Goal: Task Accomplishment & Management: Manage account settings

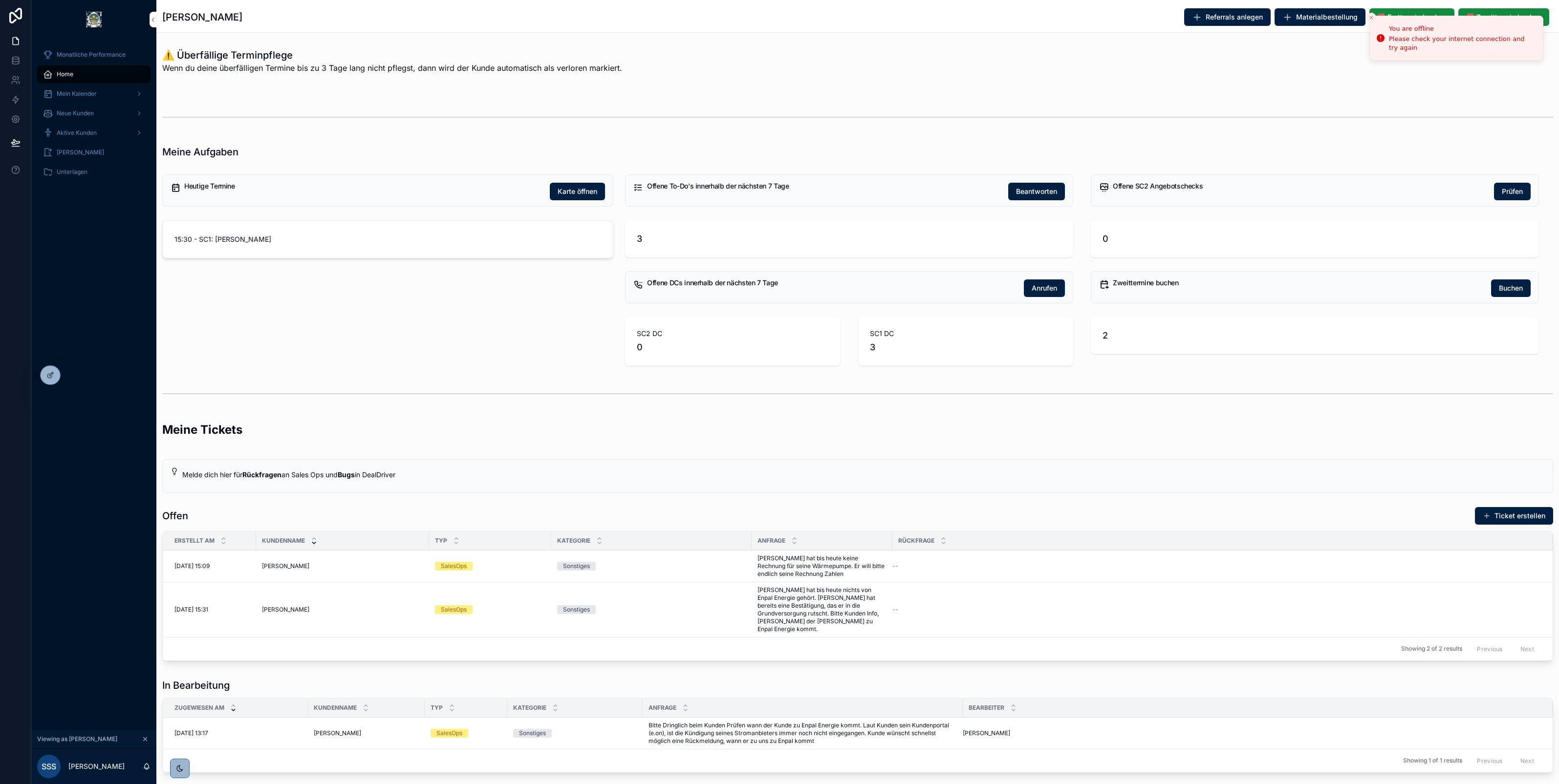
click at [82, 92] on span "Mein Kalender" at bounding box center [76, 93] width 40 height 7
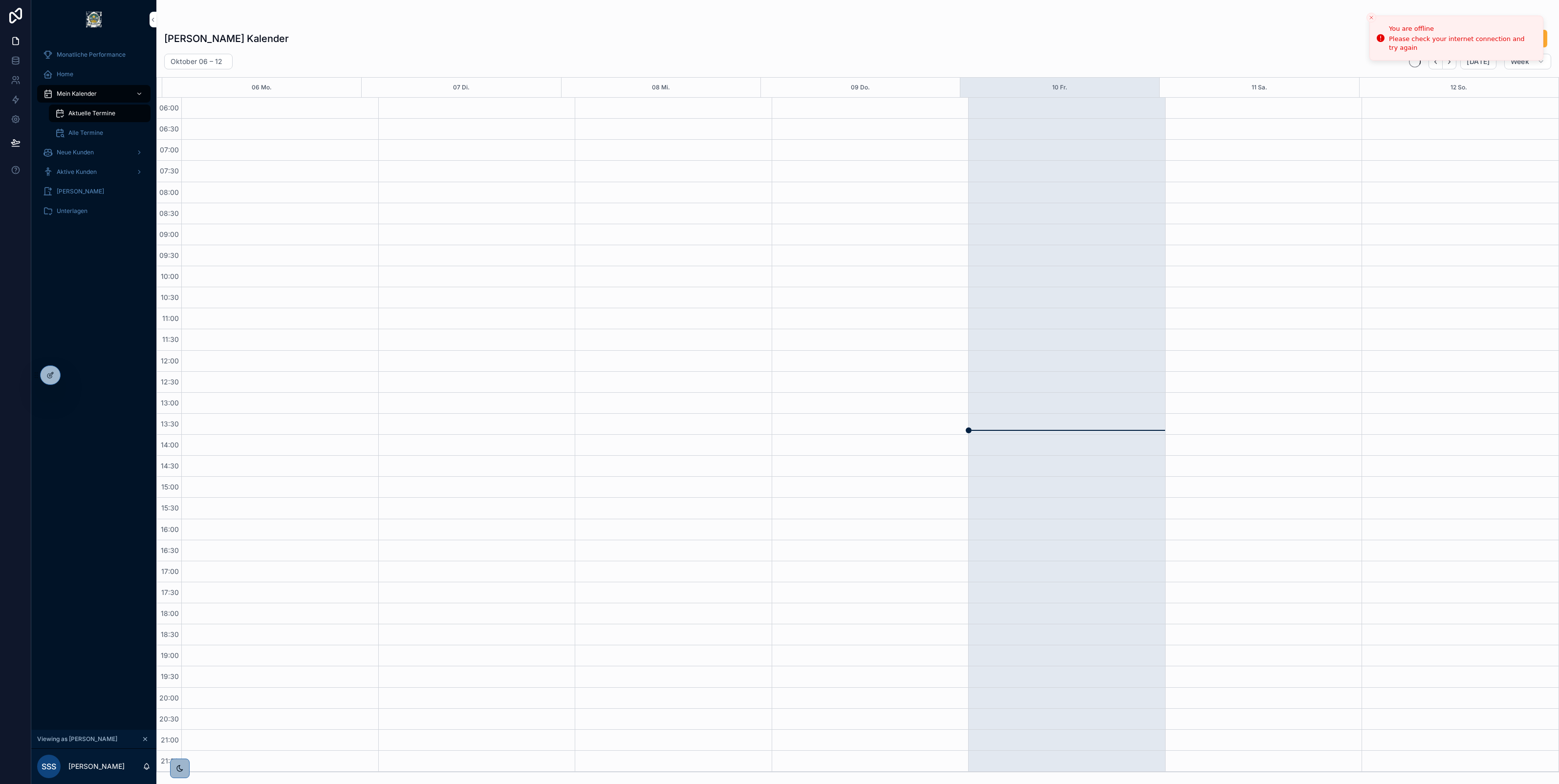
scroll to position [1, 0]
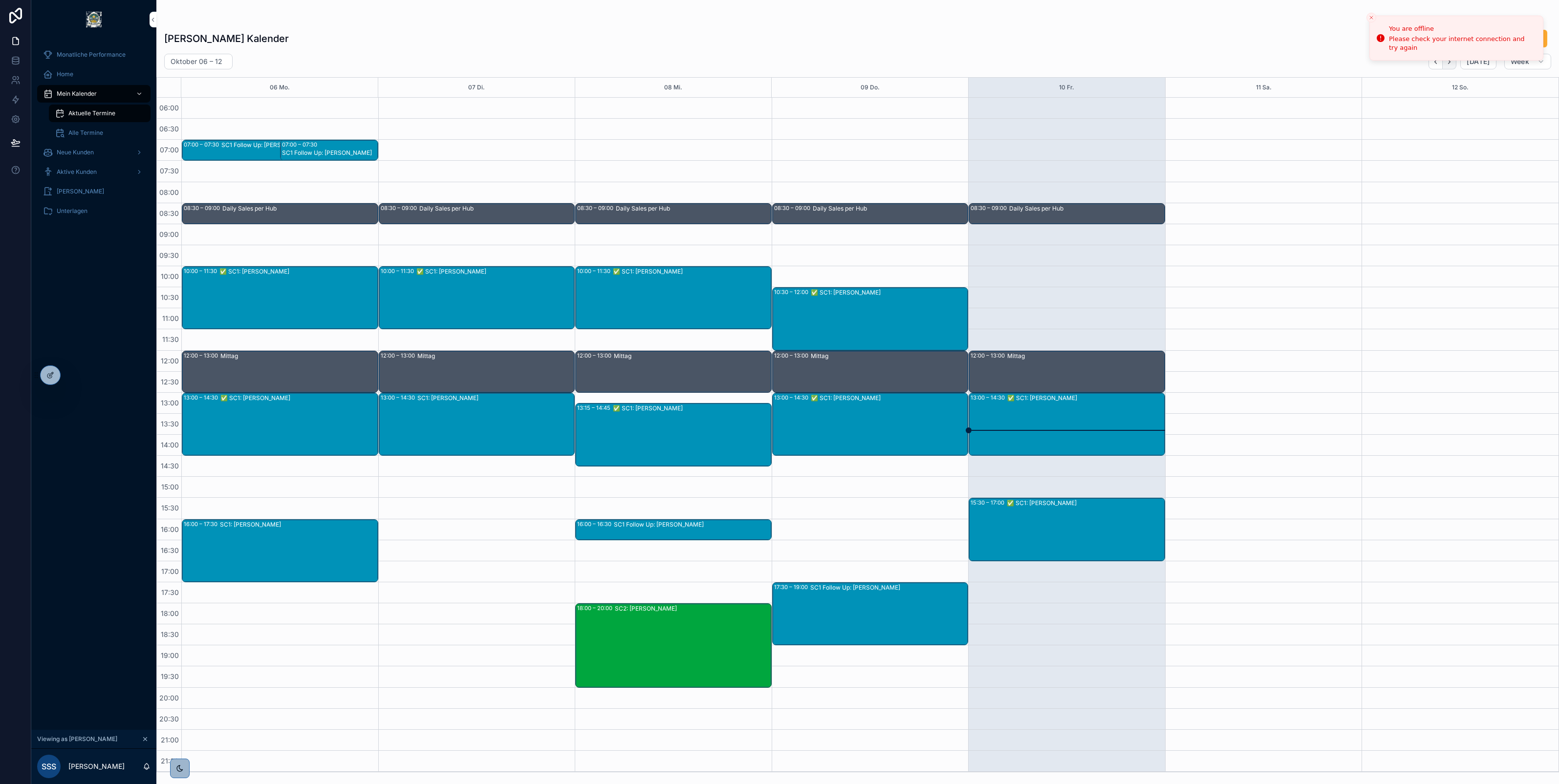
click at [1452, 63] on icon "Next" at bounding box center [1449, 62] width 7 height 7
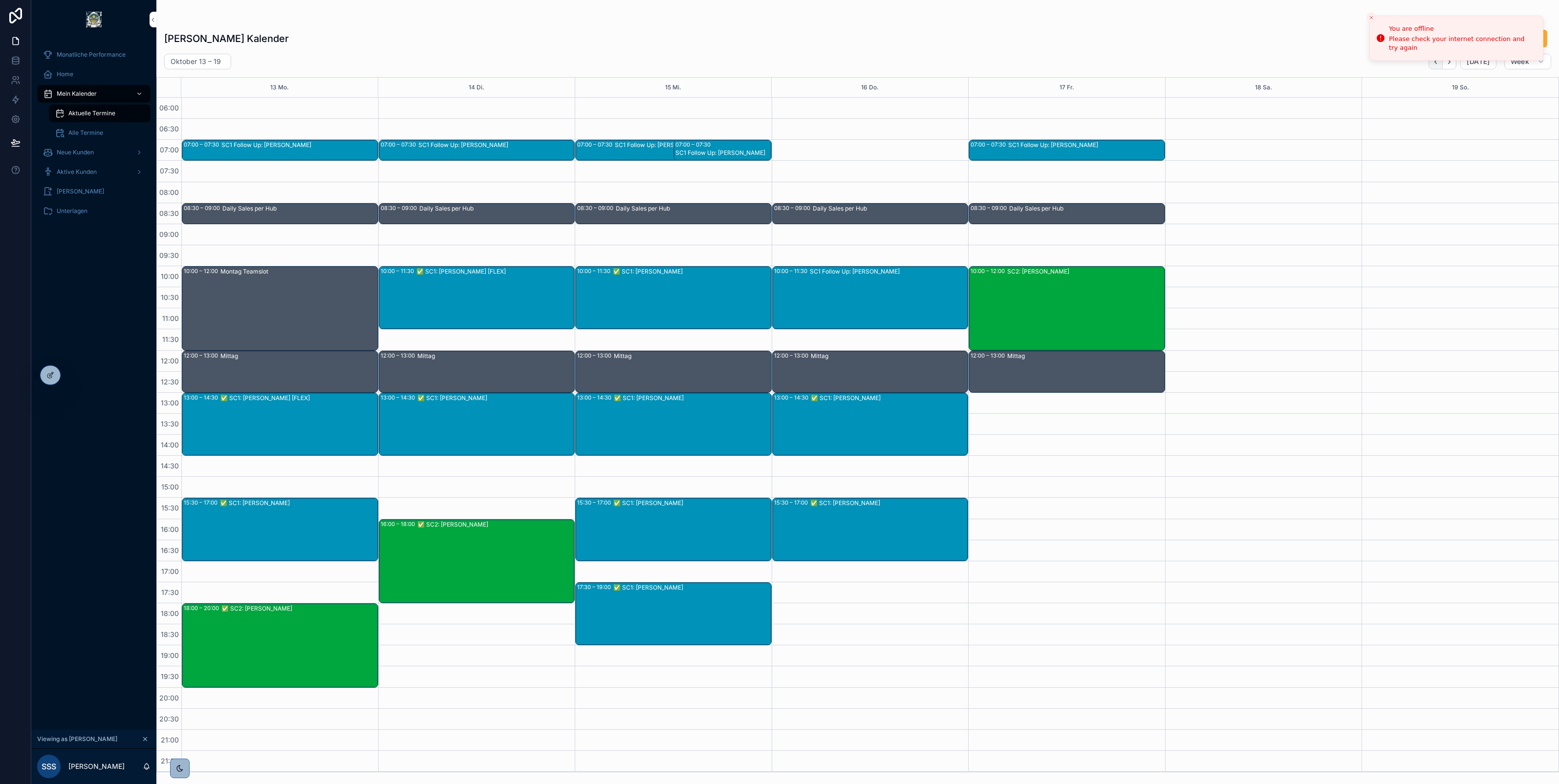
click at [1434, 62] on icon "Back" at bounding box center [1436, 62] width 7 height 7
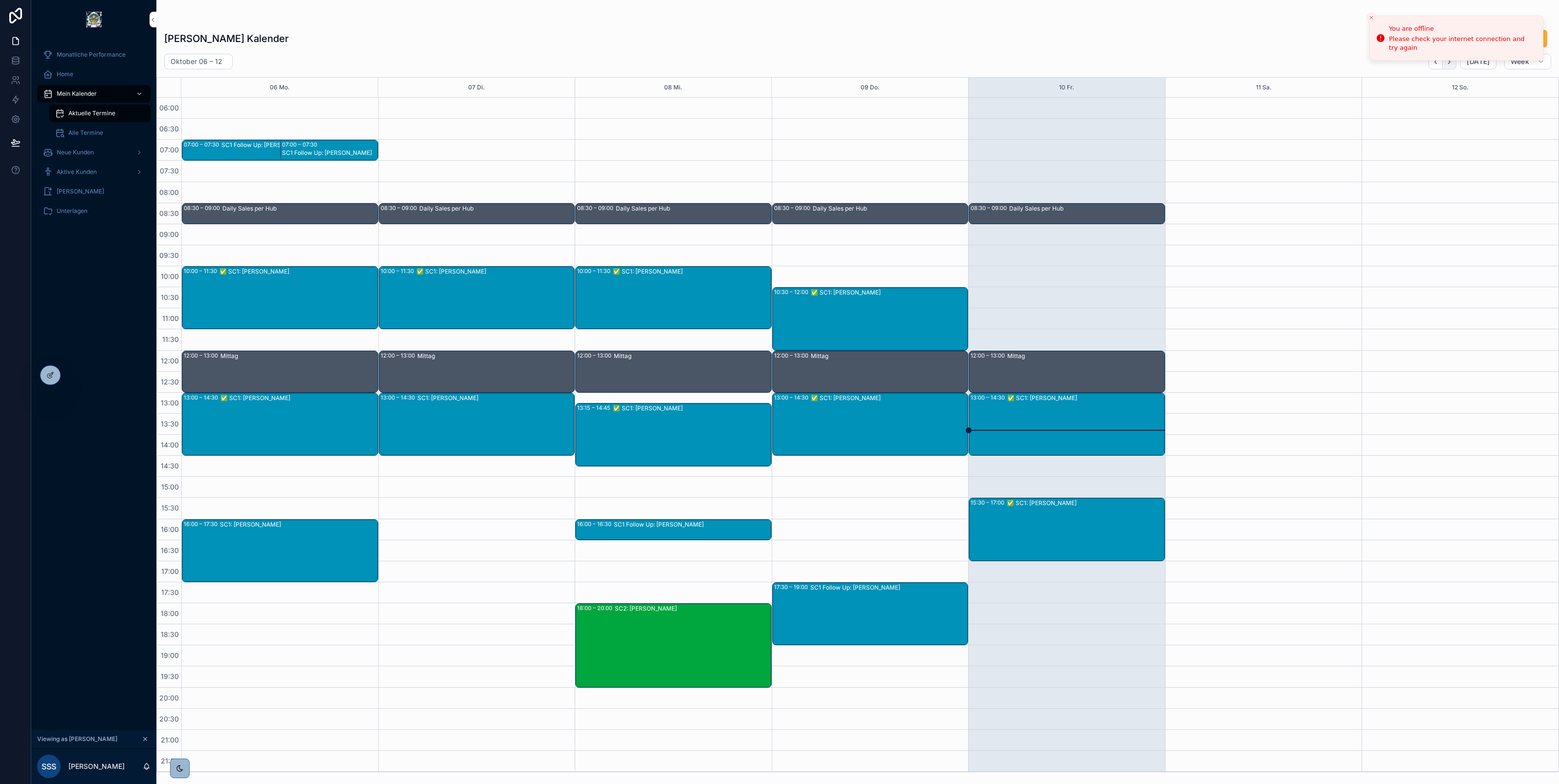
click at [1448, 60] on icon "Next" at bounding box center [1449, 62] width 7 height 7
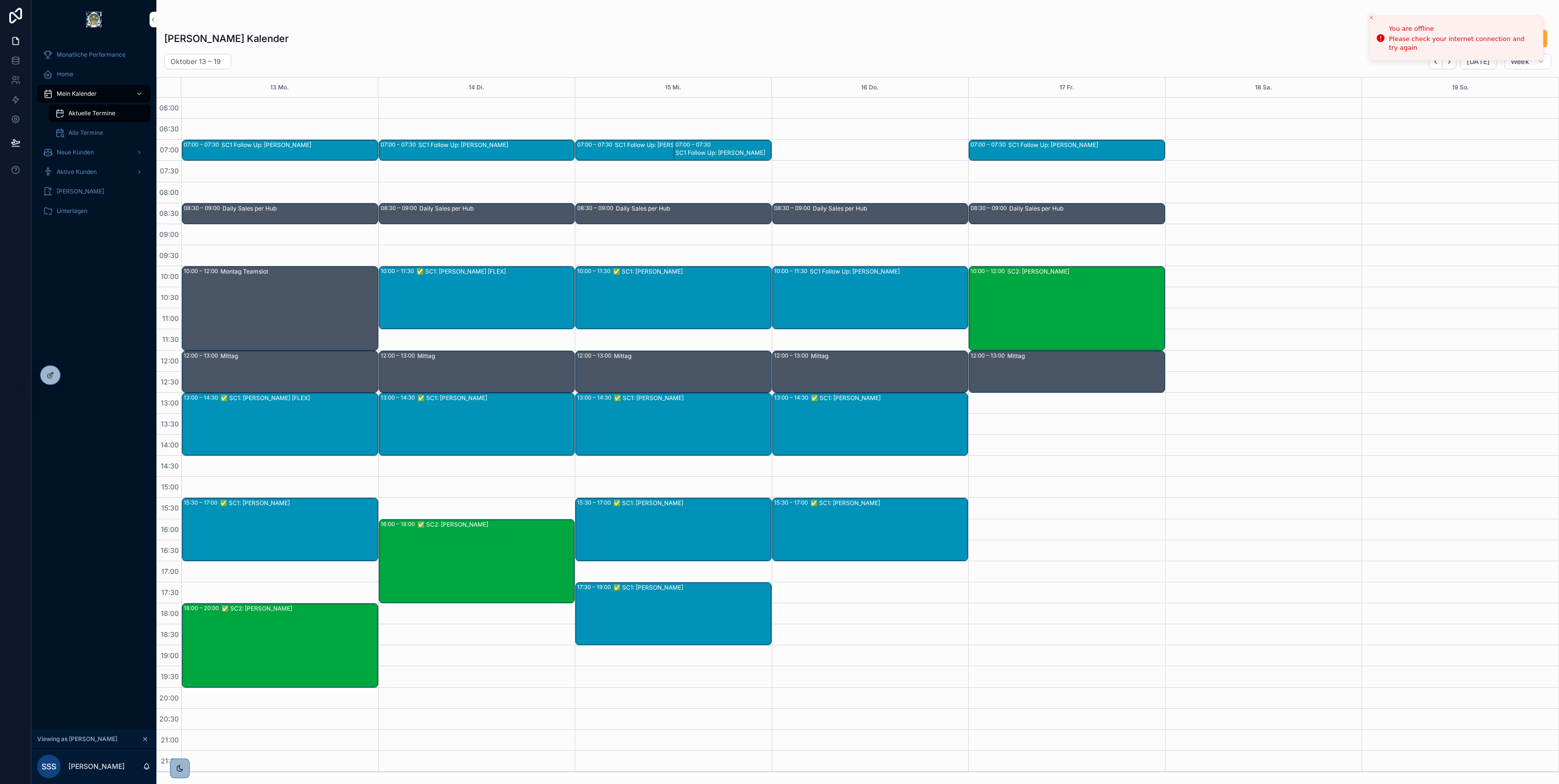
click at [0, 0] on icon at bounding box center [0, 0] width 0 height 0
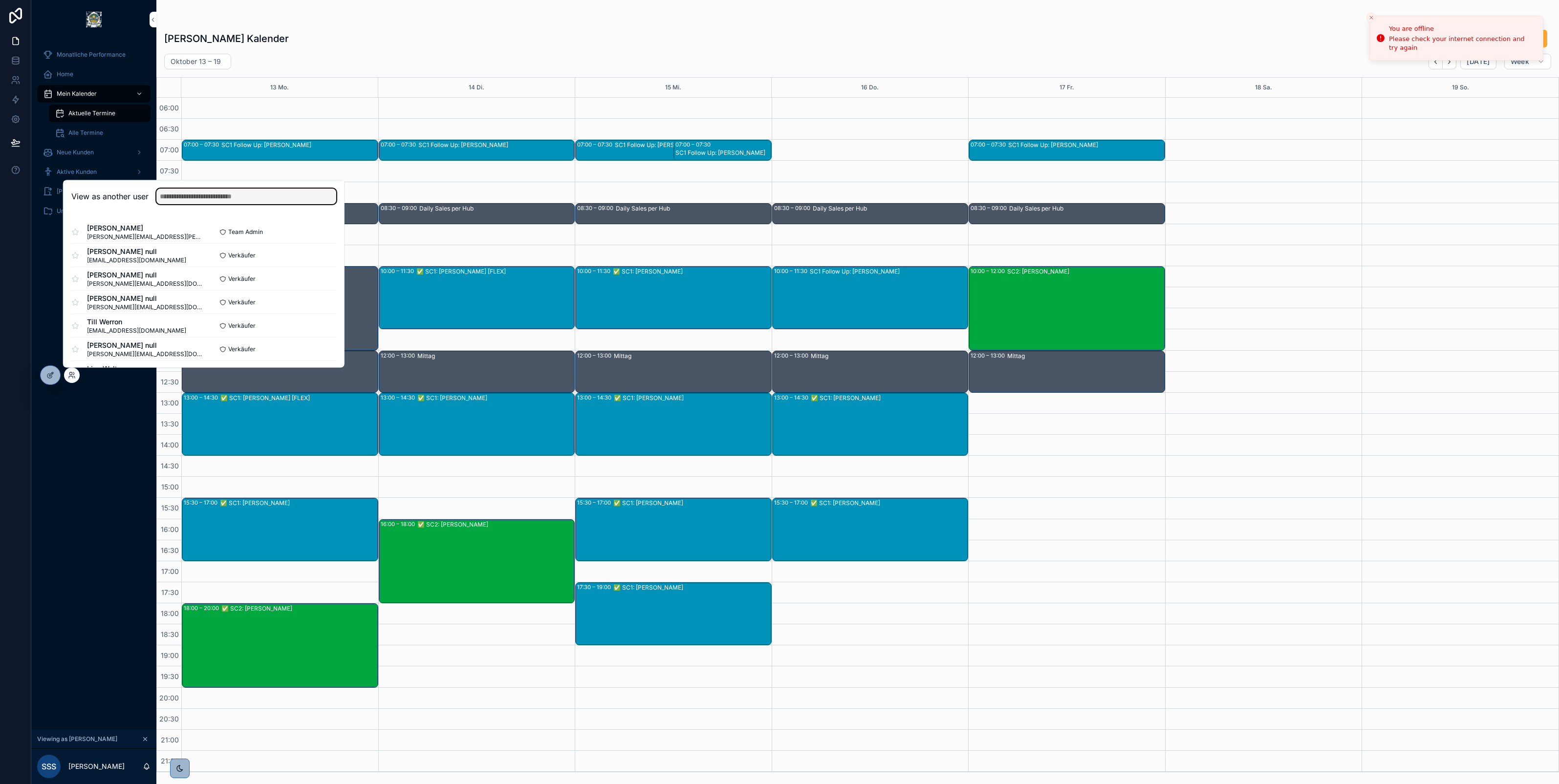
click at [222, 196] on input "text" at bounding box center [246, 196] width 180 height 16
type input "****"
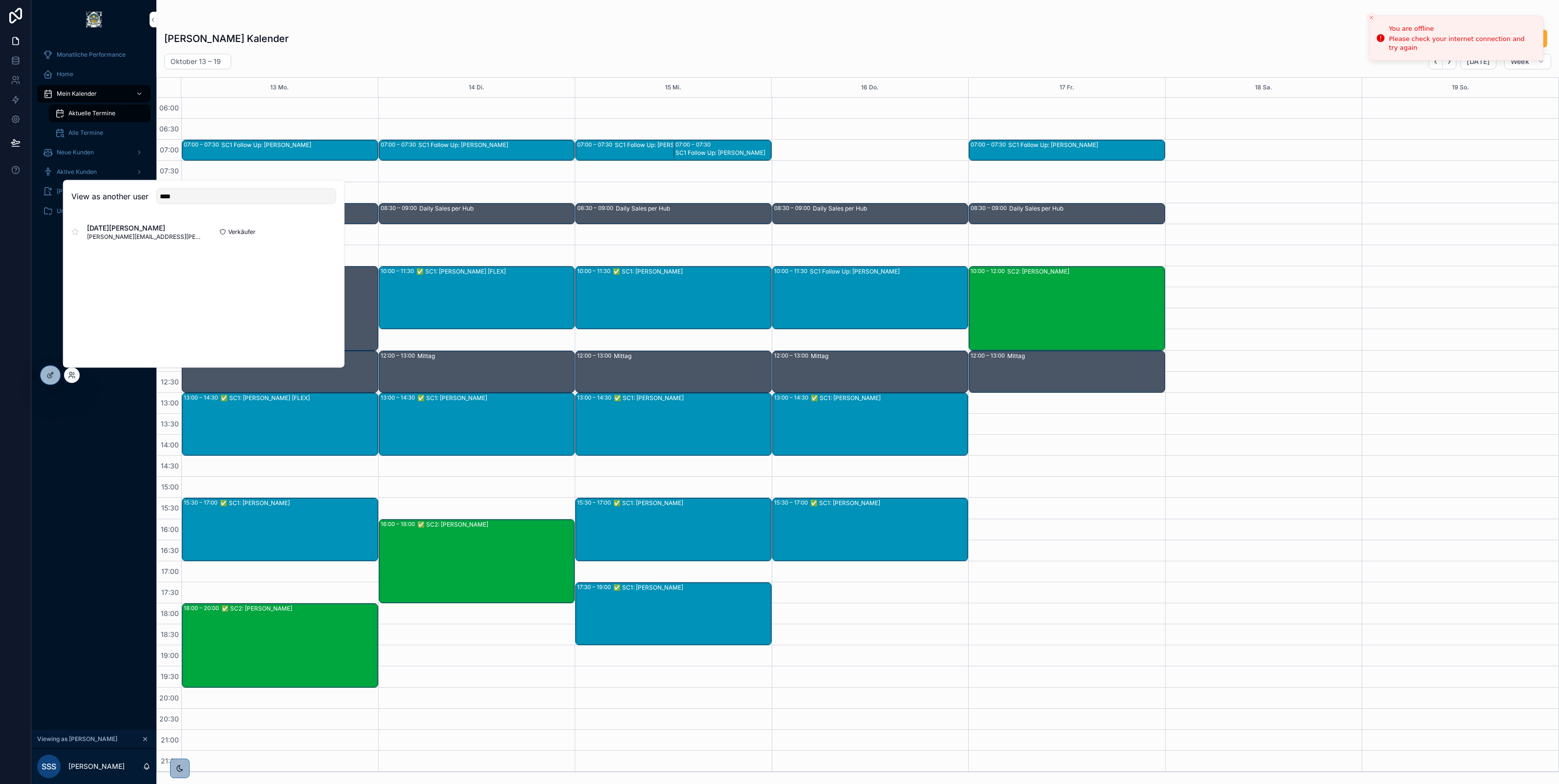
click at [0, 0] on button "Select" at bounding box center [0, 0] width 0 height 0
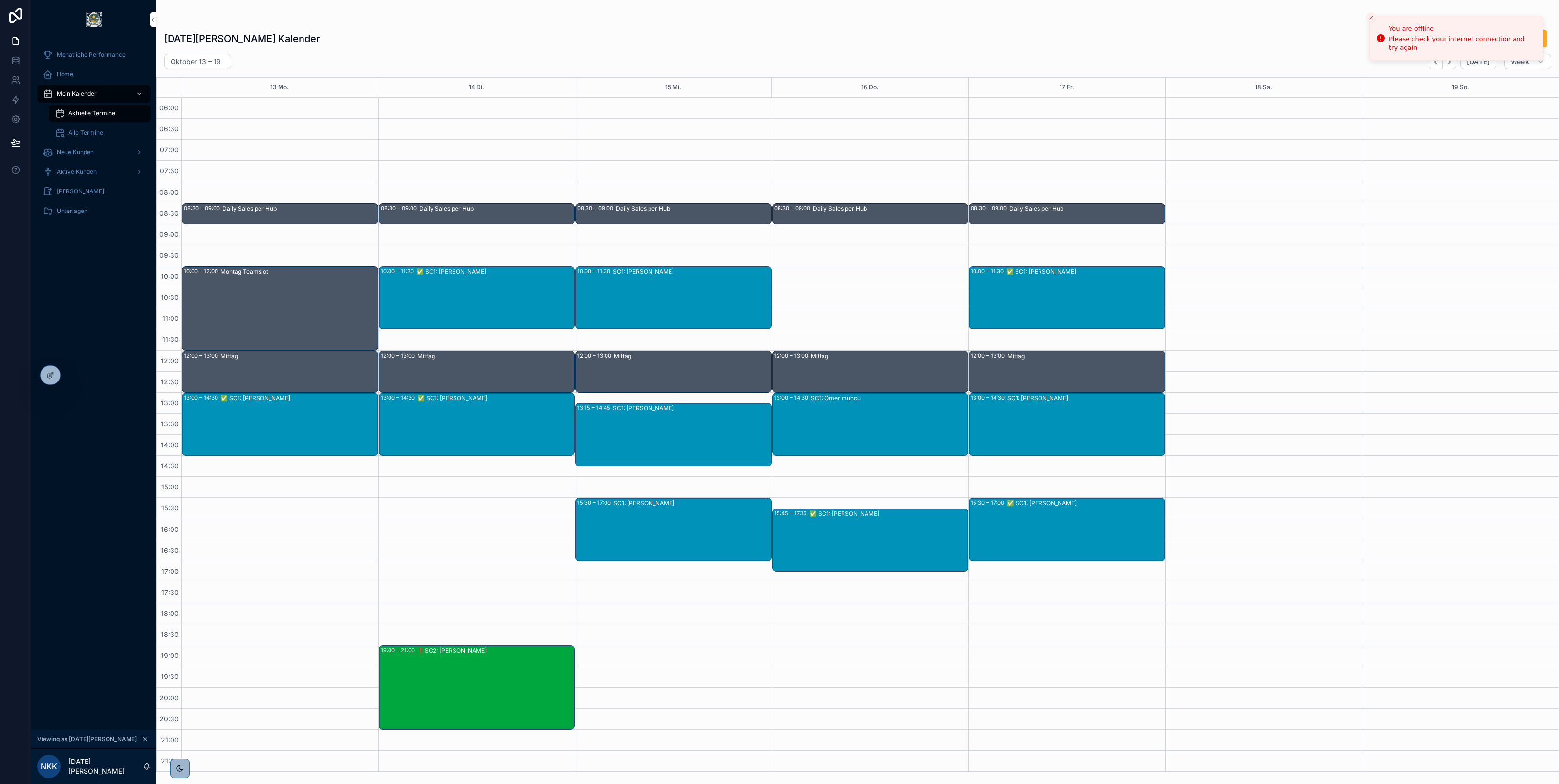
scroll to position [1, 0]
click at [1371, 18] on icon "Close toast" at bounding box center [1371, 18] width 6 height 6
click at [468, 660] on div "❗SC2: Stefan Friedrich" at bounding box center [496, 687] width 157 height 82
click at [1439, 60] on icon "Back" at bounding box center [1436, 62] width 7 height 7
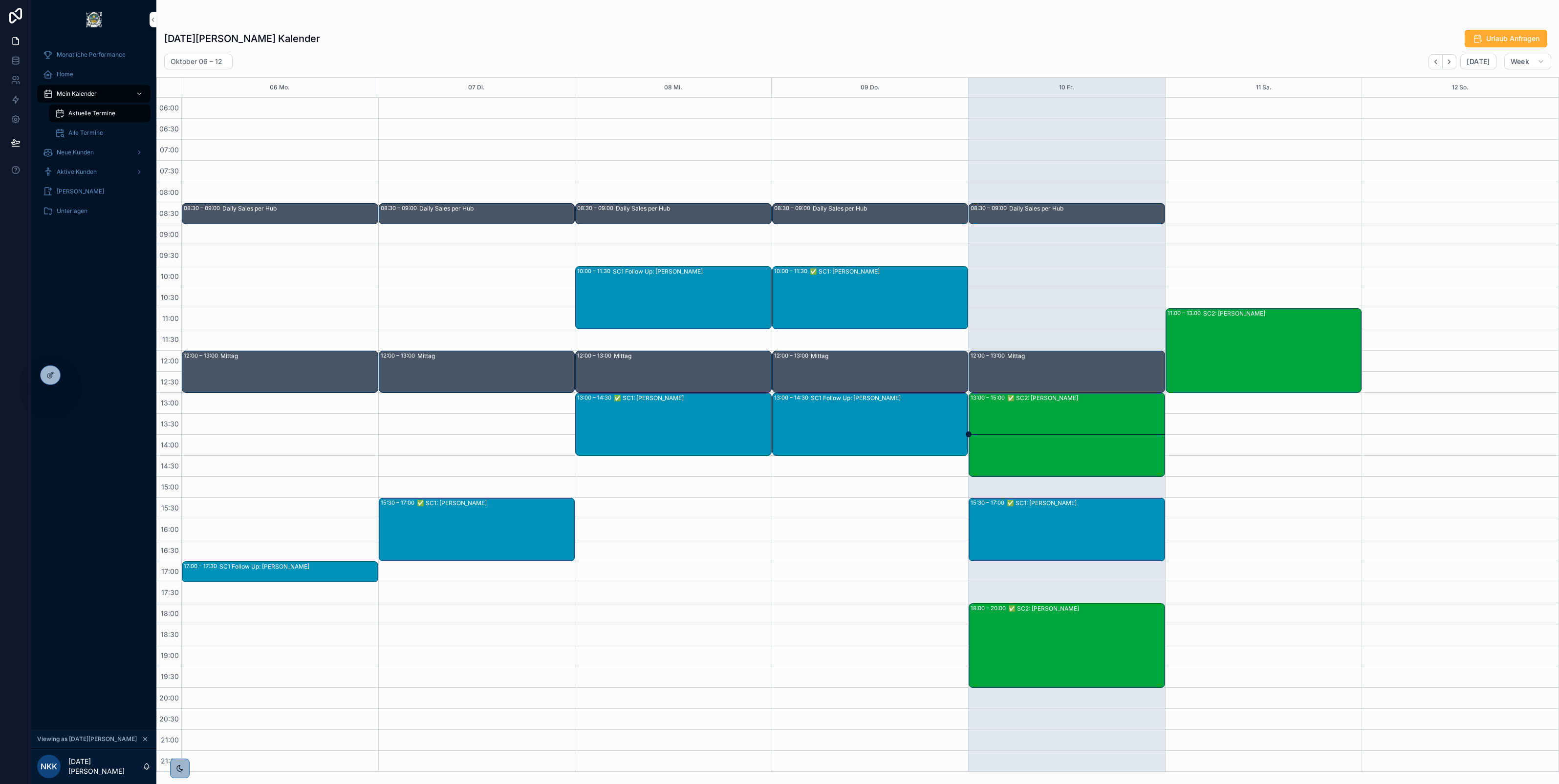
click at [1230, 319] on div "SC2: Jan Petong" at bounding box center [1282, 350] width 158 height 82
click at [1384, 331] on span "Jan Petong" at bounding box center [1388, 333] width 48 height 7
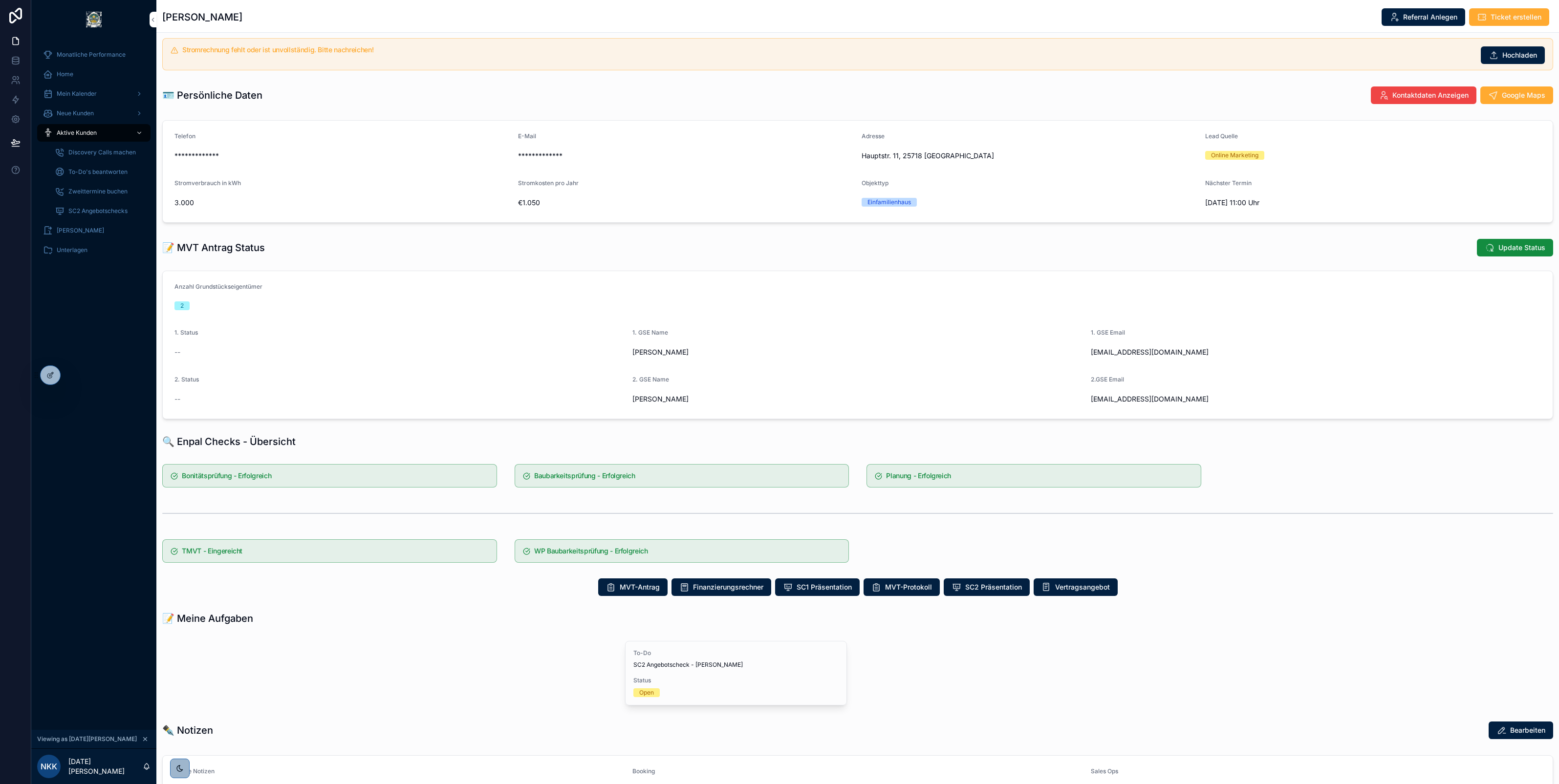
scroll to position [244, 0]
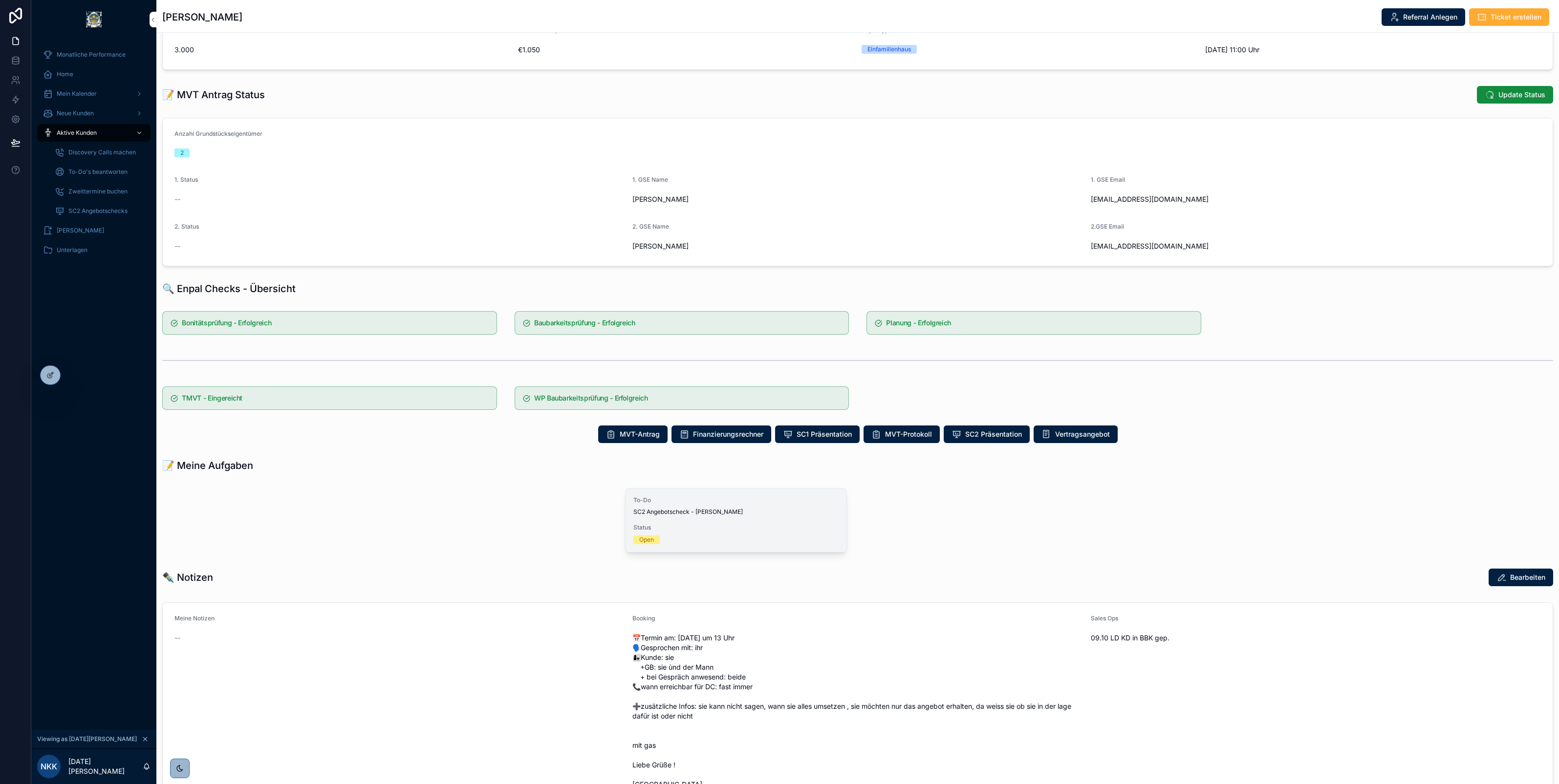
click at [705, 513] on span "SC2 Angebotscheck - Jan Petong" at bounding box center [736, 511] width 205 height 7
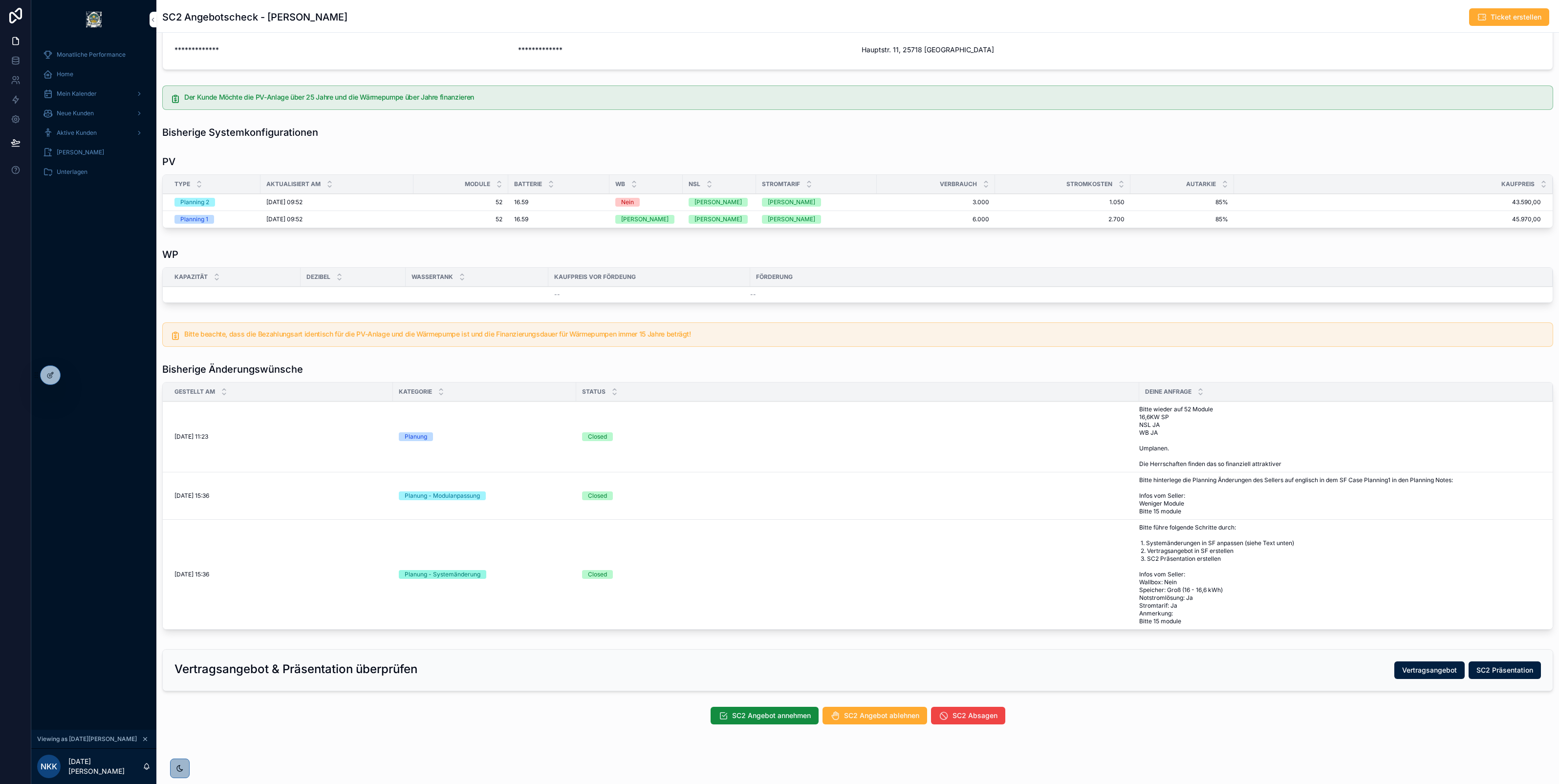
scroll to position [149, 0]
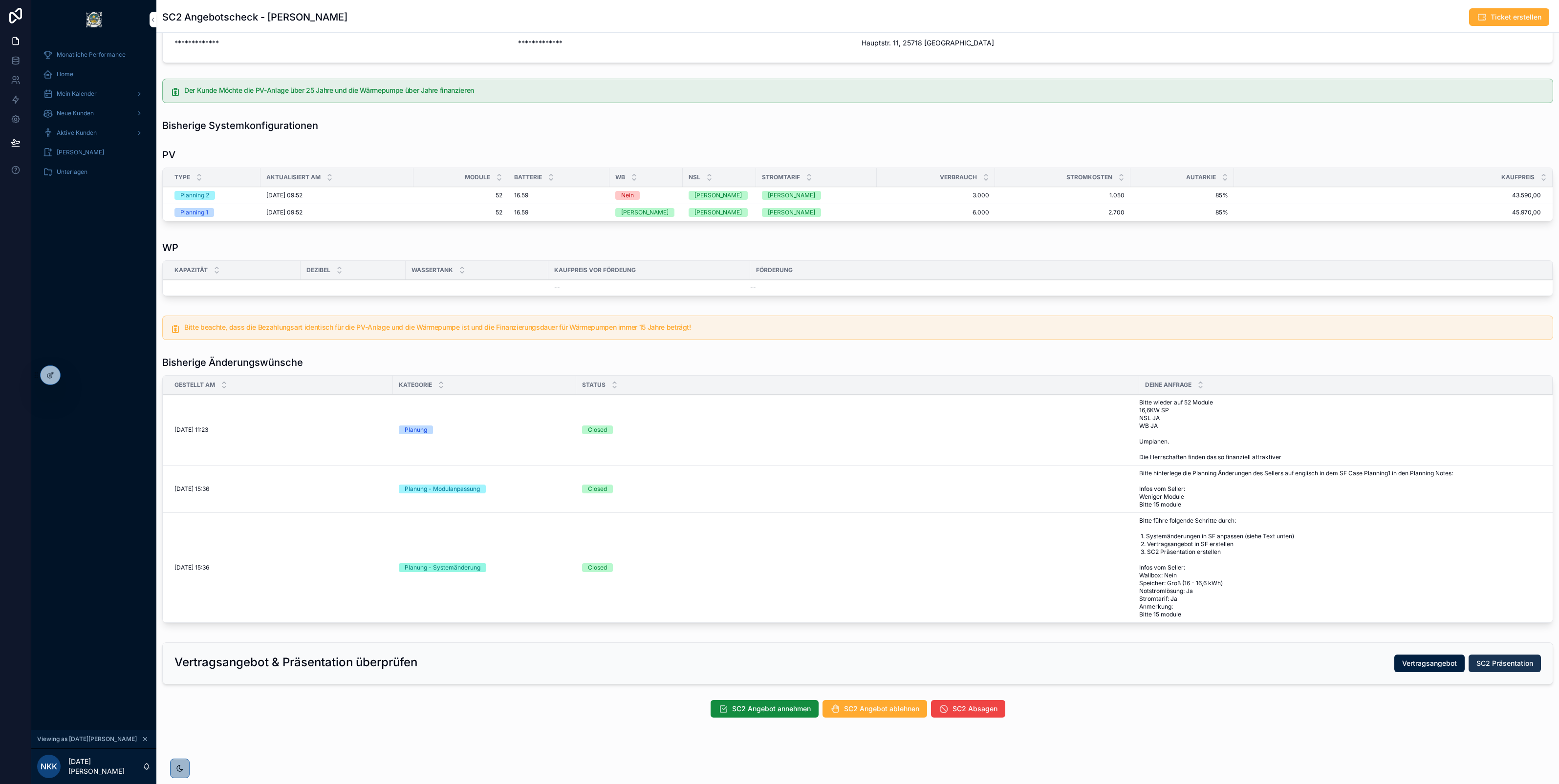
click at [1493, 659] on span "SC2 Präsentation" at bounding box center [1505, 664] width 56 height 10
